Goal: Check status

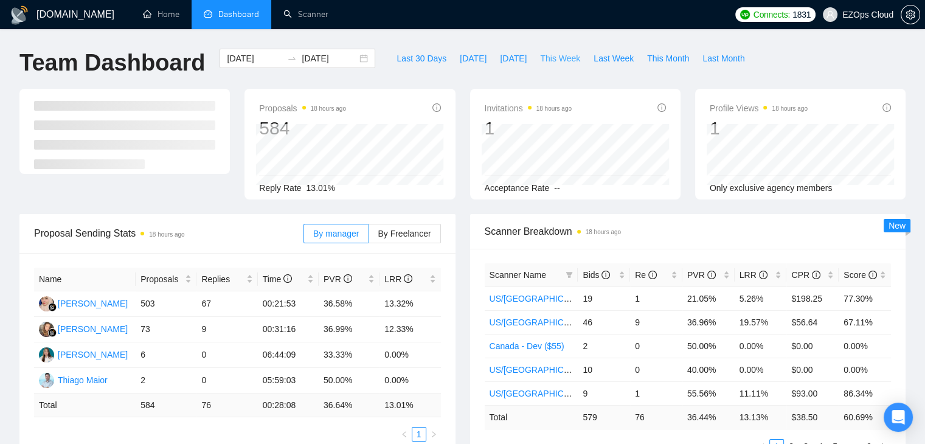
click at [552, 65] on button "This Week" at bounding box center [561, 58] width 54 height 19
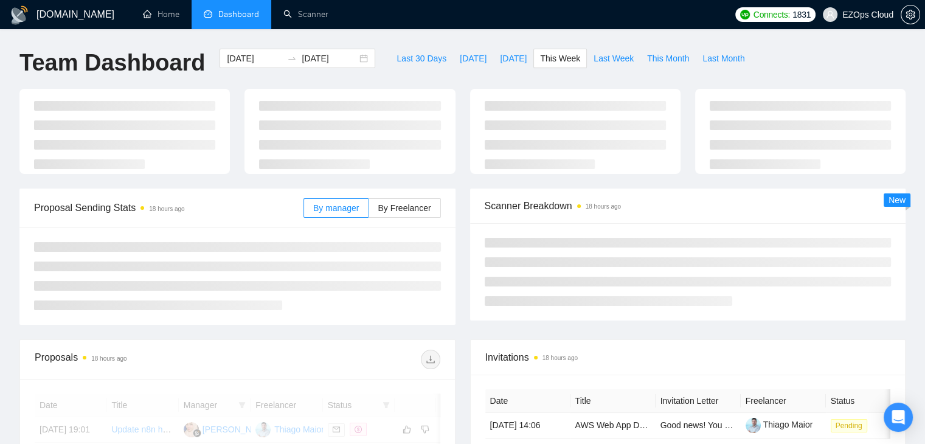
type input "[DATE]"
click at [552, 65] on button "This Week" at bounding box center [561, 58] width 54 height 19
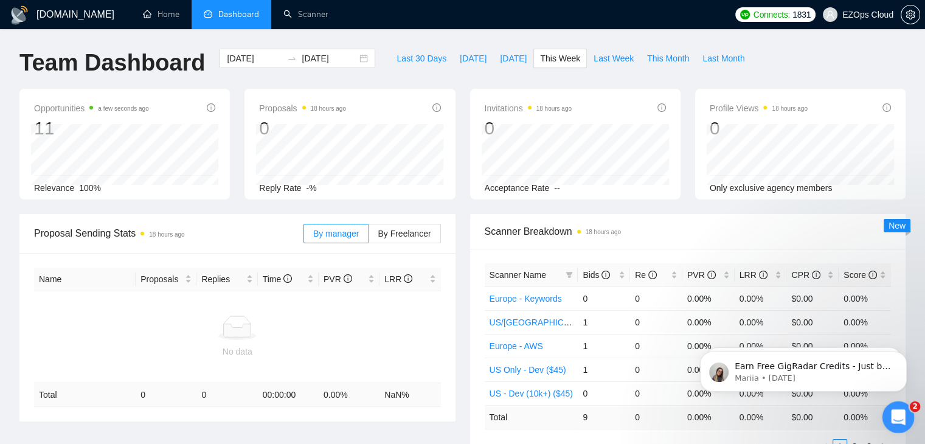
click at [900, 417] on icon "Open Intercom Messenger" at bounding box center [897, 416] width 20 height 20
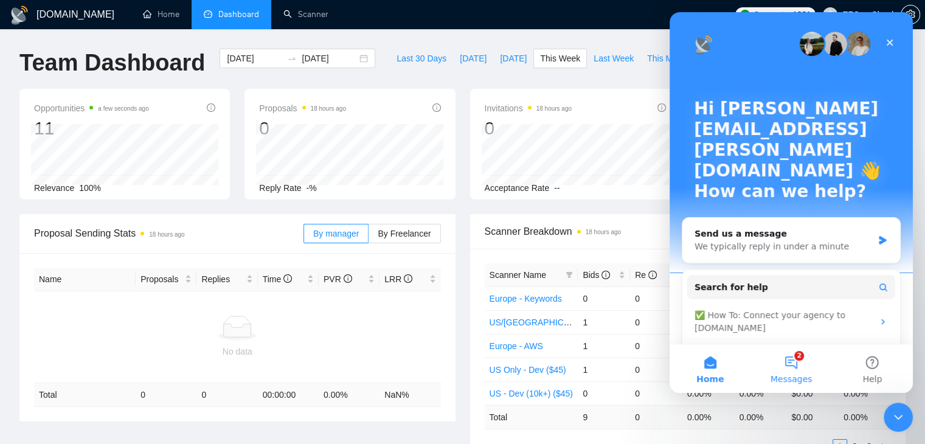
click at [784, 381] on span "Messages" at bounding box center [792, 379] width 42 height 9
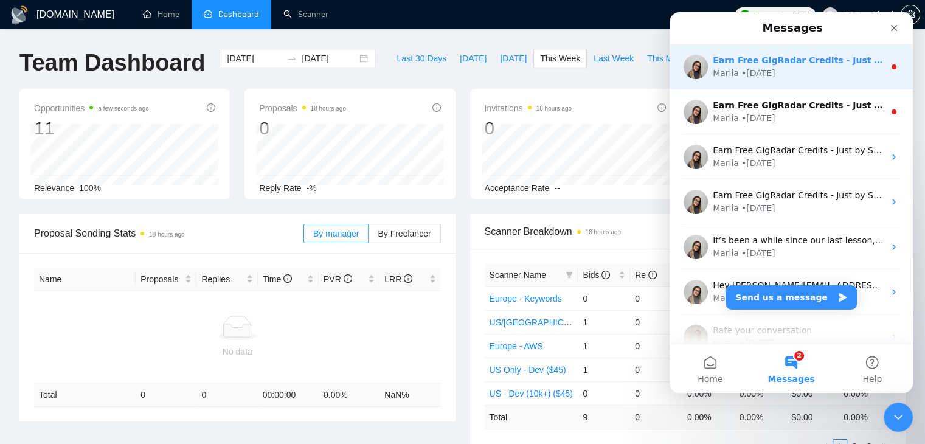
click at [797, 88] on div "Earn Free GigRadar Credits - Just by Sharing Your Story! 💬 Want more credits fo…" at bounding box center [791, 66] width 243 height 45
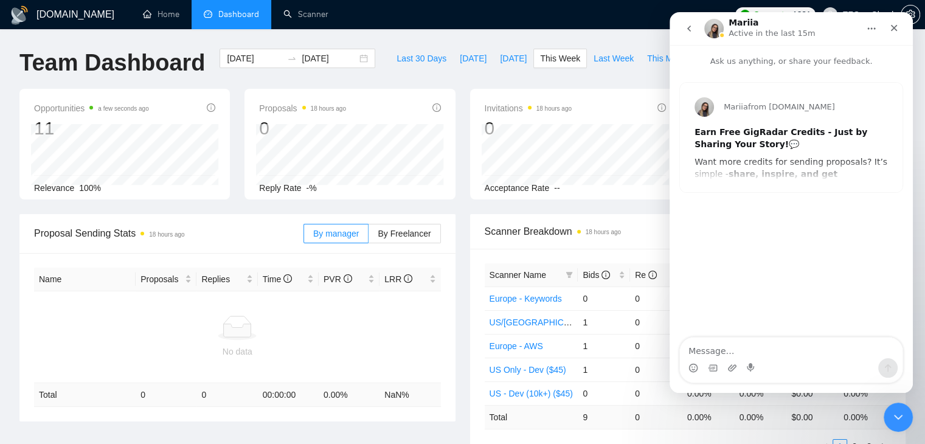
click at [689, 32] on icon "go back" at bounding box center [689, 29] width 10 height 10
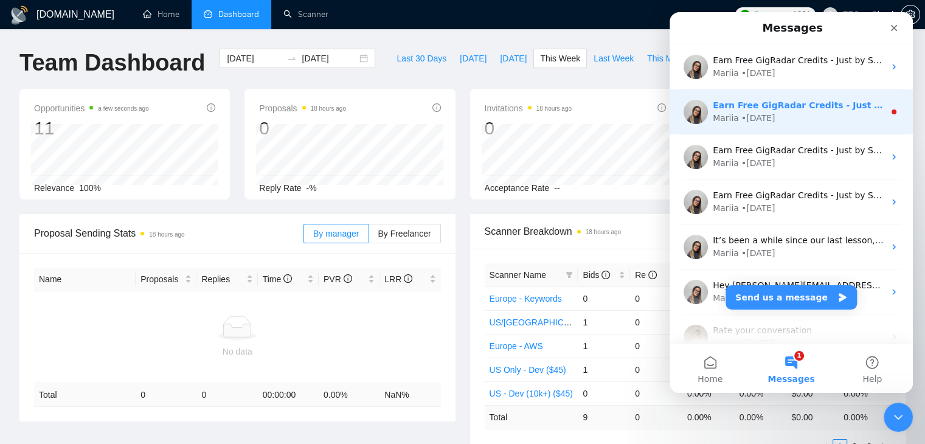
click at [704, 92] on div "Earn Free GigRadar Credits - Just by Sharing Your Story! 💬 Want more credits fo…" at bounding box center [791, 111] width 243 height 45
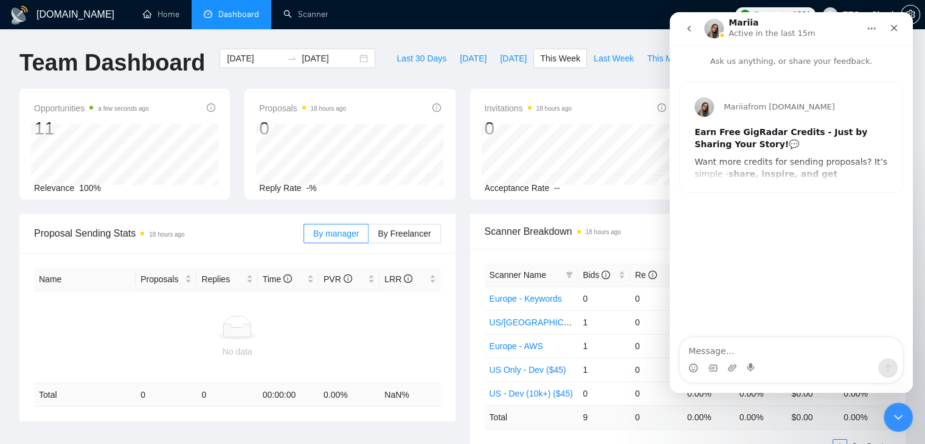
click at [695, 37] on button "go back" at bounding box center [689, 28] width 23 height 23
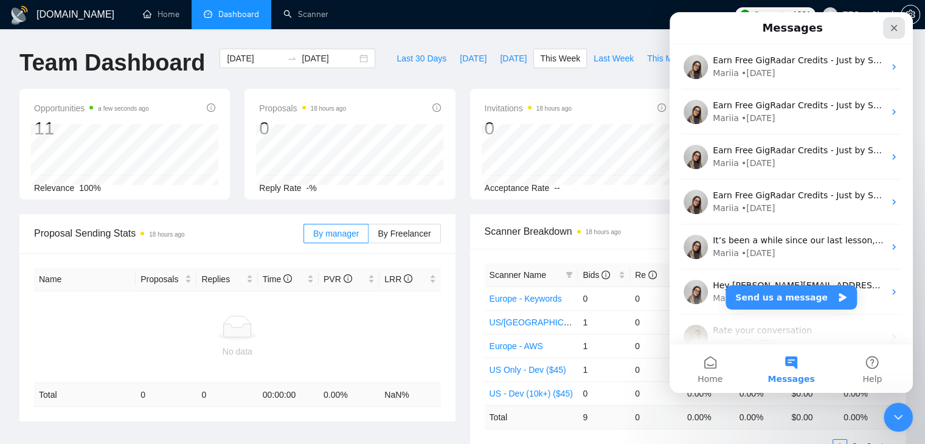
click at [897, 30] on icon "Close" at bounding box center [894, 28] width 7 height 7
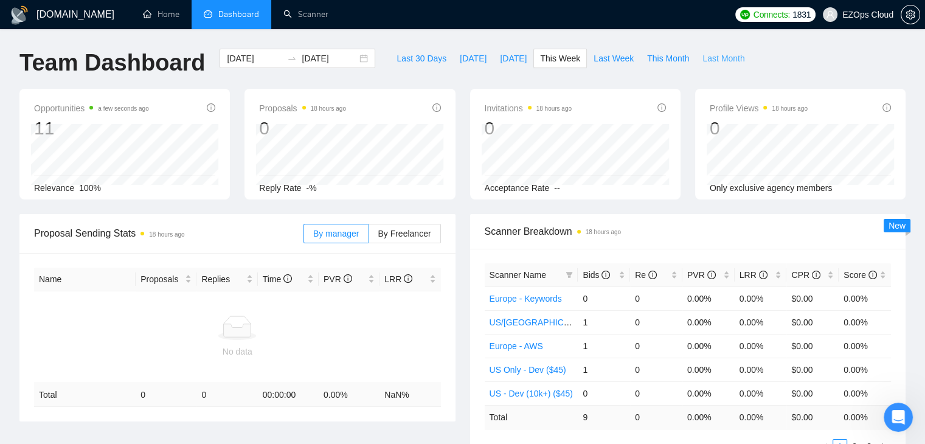
click at [707, 61] on span "Last Month" at bounding box center [724, 58] width 42 height 13
type input "[DATE]"
